Goal: Task Accomplishment & Management: Manage account settings

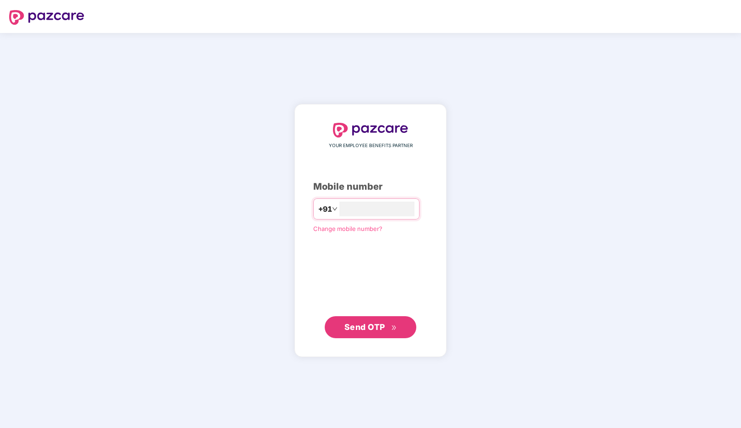
type input "**********"
click at [367, 327] on span "Send OTP" at bounding box center [364, 326] width 41 height 10
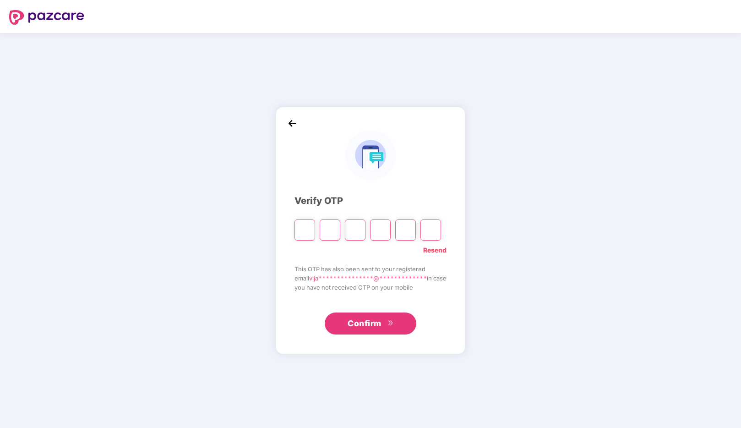
type input "*"
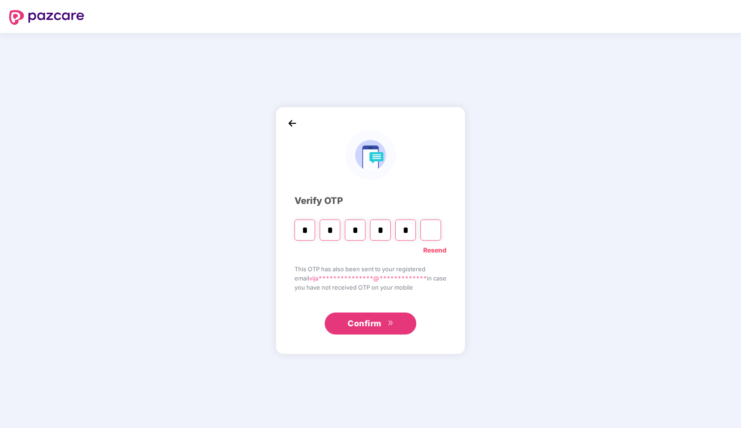
type input "*"
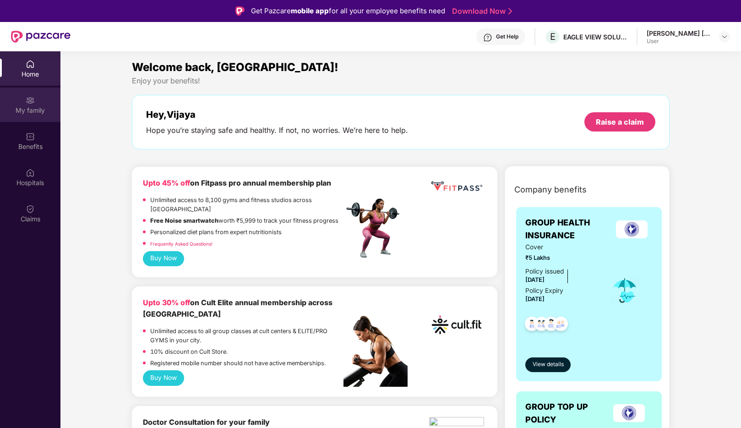
click at [27, 103] on img at bounding box center [30, 100] width 9 height 9
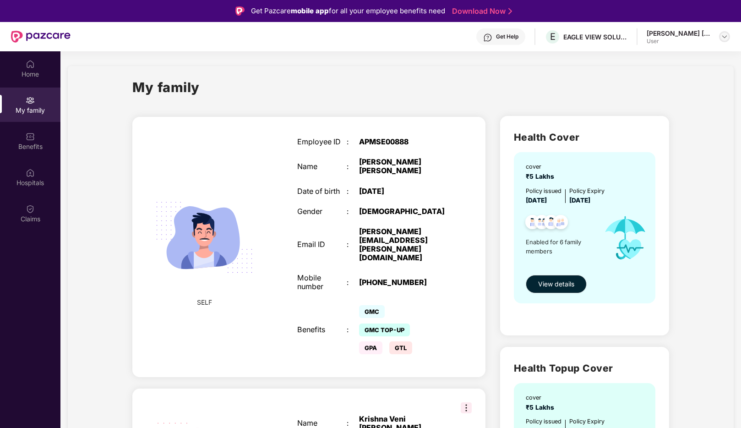
click at [722, 35] on img at bounding box center [724, 36] width 7 height 7
click at [639, 59] on div "Logout" at bounding box center [681, 58] width 119 height 18
